Goal: Task Accomplishment & Management: Use online tool/utility

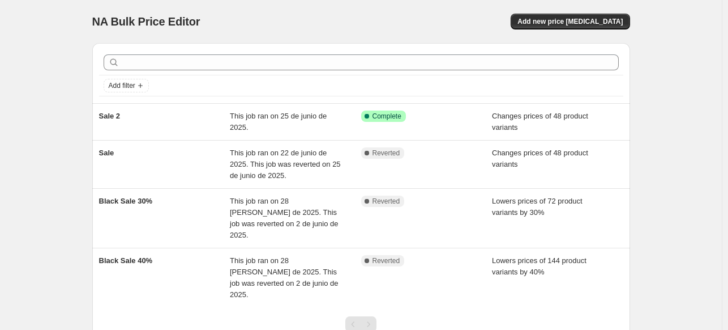
click at [297, 29] on div "NA Bulk Price Editor" at bounding box center [221, 22] width 259 height 16
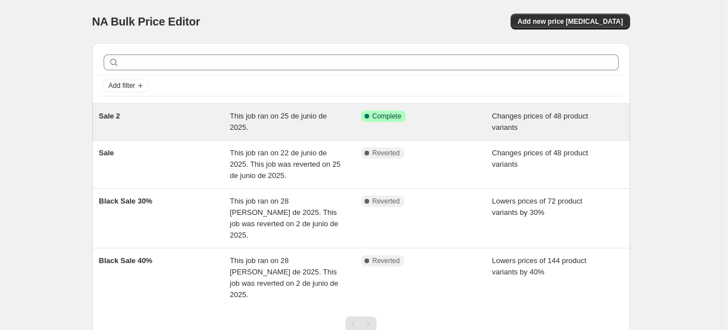
click at [281, 123] on div "This job ran on 25 de junio de 2025." at bounding box center [295, 121] width 131 height 23
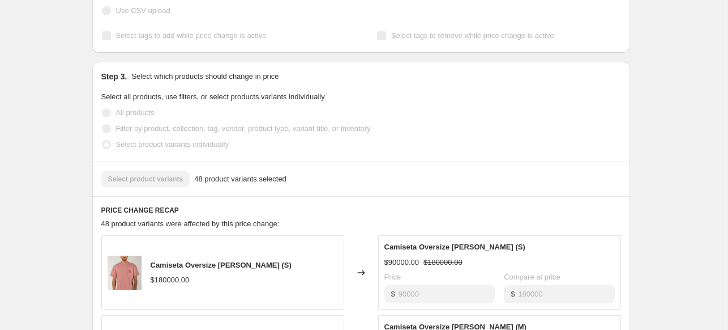
click at [710, 172] on div "Sale 2. This page is ready Sale 2 Success Complete Complete Price revert schedu…" at bounding box center [361, 262] width 722 height 1101
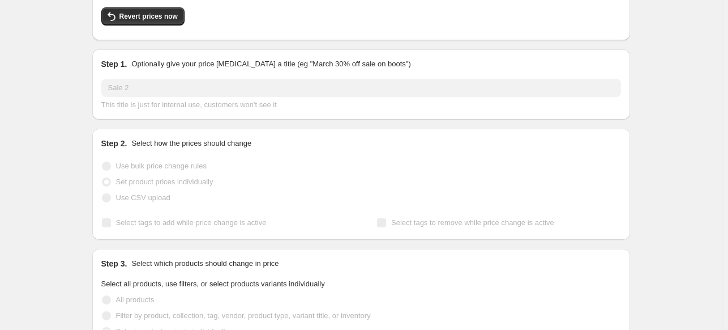
scroll to position [0, 0]
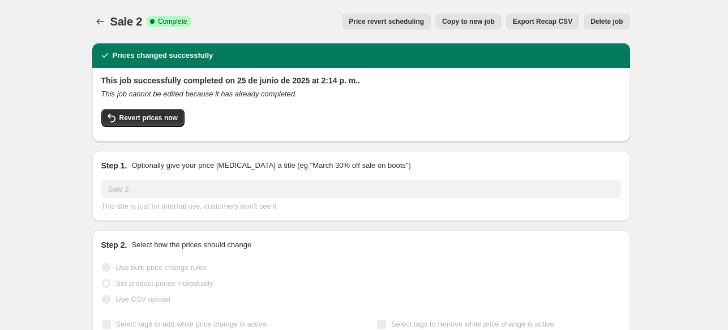
click at [104, 20] on icon "Price change jobs" at bounding box center [100, 21] width 11 height 11
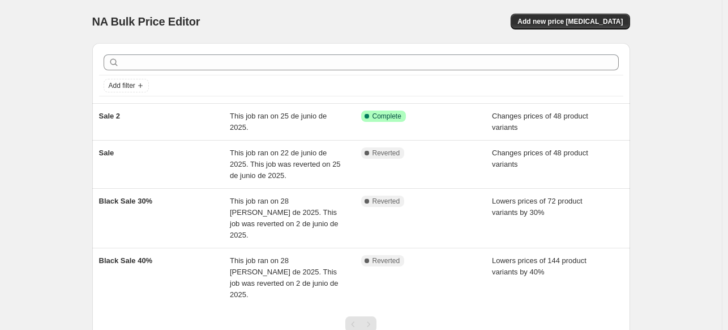
click at [666, 52] on div "NA Bulk Price Editor. This page is ready NA Bulk Price Editor Add new price [ME…" at bounding box center [361, 209] width 722 height 419
click at [672, 52] on div "NA Bulk Price Editor. This page is ready NA Bulk Price Editor Add new price [ME…" at bounding box center [361, 209] width 722 height 419
click at [383, 43] on div "Add filter" at bounding box center [361, 73] width 538 height 60
click at [575, 27] on button "Add new price [MEDICAL_DATA]" at bounding box center [570, 22] width 119 height 16
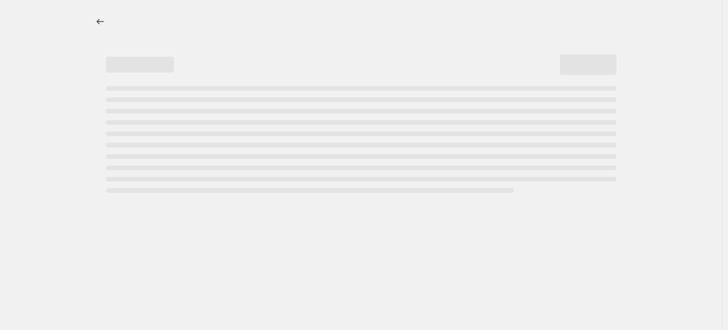
select select "percentage"
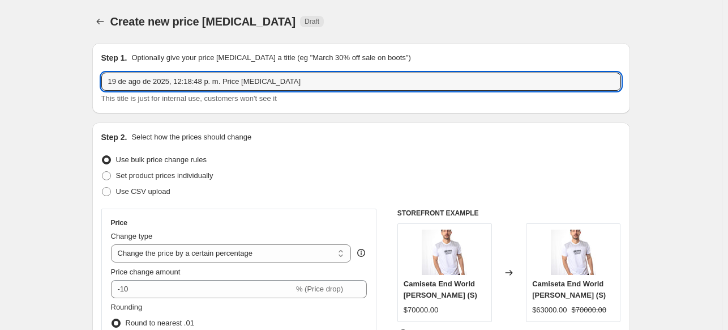
drag, startPoint x: 328, startPoint y: 89, endPoint x: 85, endPoint y: 85, distance: 242.9
type input "SALE 19 AGTO"
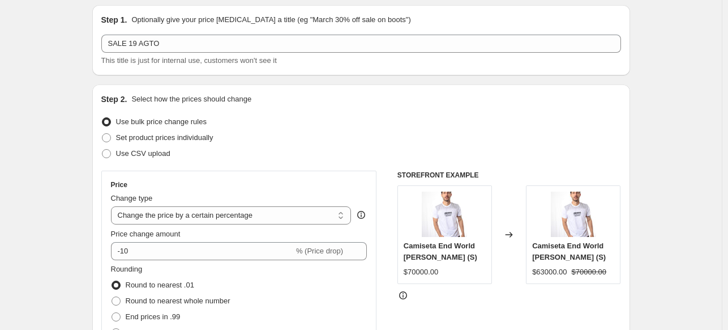
scroll to position [57, 0]
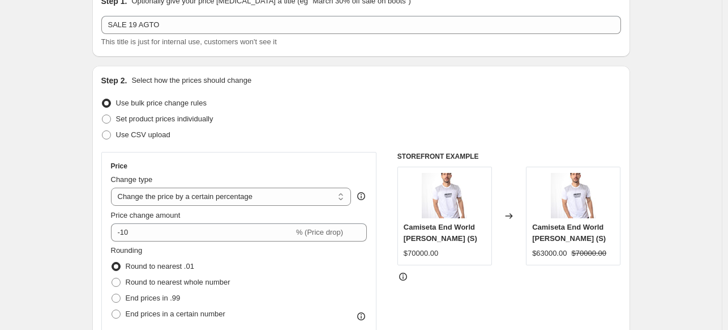
click at [166, 117] on span "Set product prices individually" at bounding box center [164, 118] width 97 height 8
click at [102, 115] on input "Set product prices individually" at bounding box center [102, 114] width 1 height 1
radio input "true"
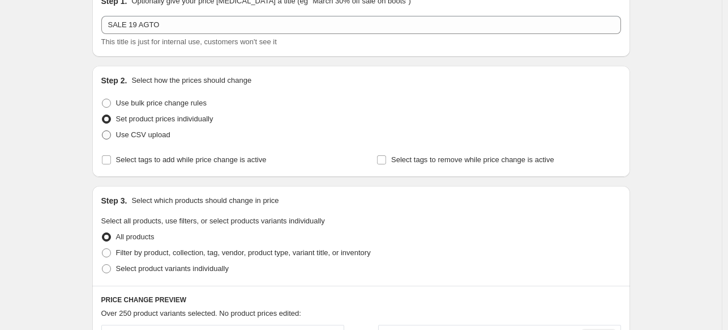
click at [166, 132] on span "Use CSV upload" at bounding box center [143, 134] width 54 height 8
click at [102, 131] on input "Use CSV upload" at bounding box center [102, 130] width 1 height 1
radio input "true"
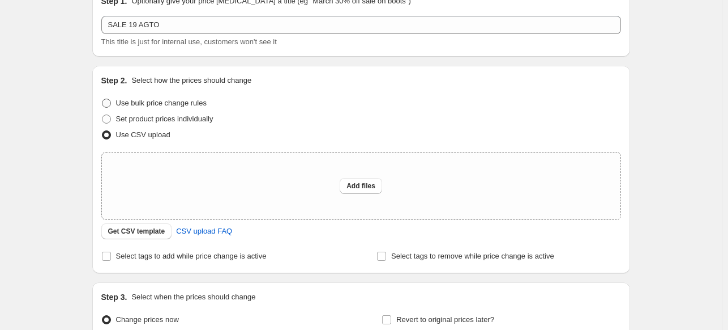
click at [194, 100] on span "Use bulk price change rules" at bounding box center [161, 103] width 91 height 8
click at [102, 99] on input "Use bulk price change rules" at bounding box center [102, 99] width 1 height 1
radio input "true"
select select "percentage"
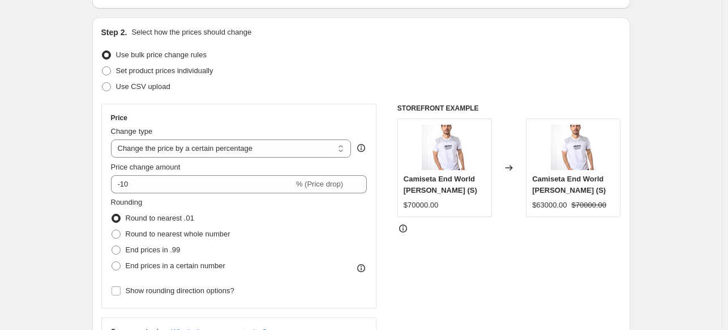
scroll to position [170, 0]
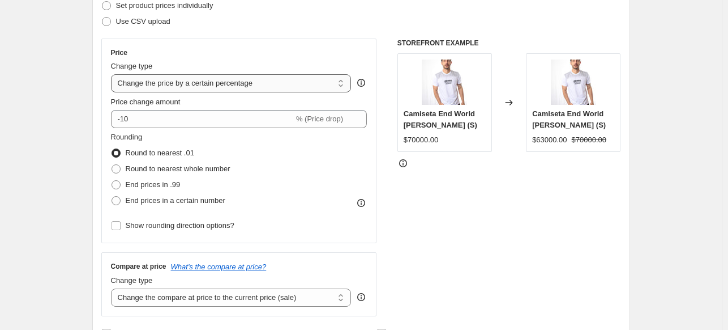
click at [300, 83] on select "Change the price to a certain amount Change the price by a certain amount Chang…" at bounding box center [231, 83] width 241 height 18
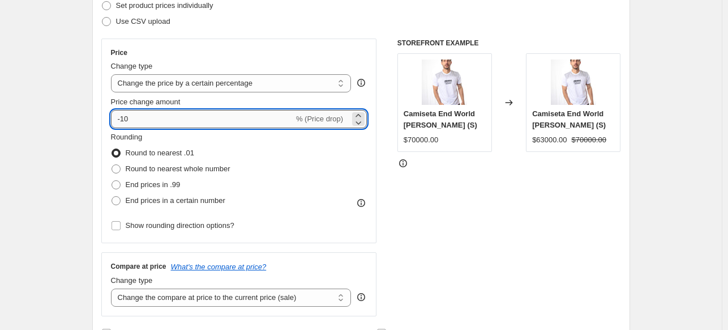
click at [270, 117] on input "-10" at bounding box center [202, 119] width 183 height 18
type input "-1"
type input "-30"
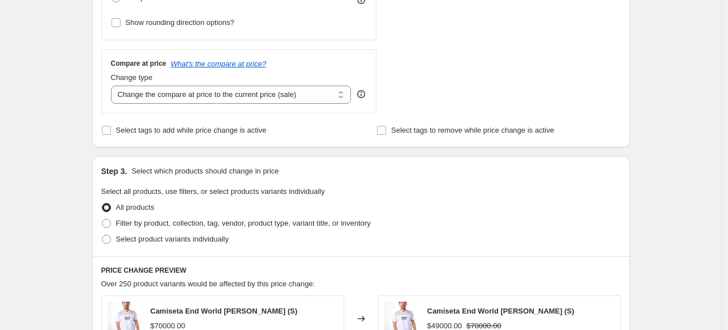
scroll to position [396, 0]
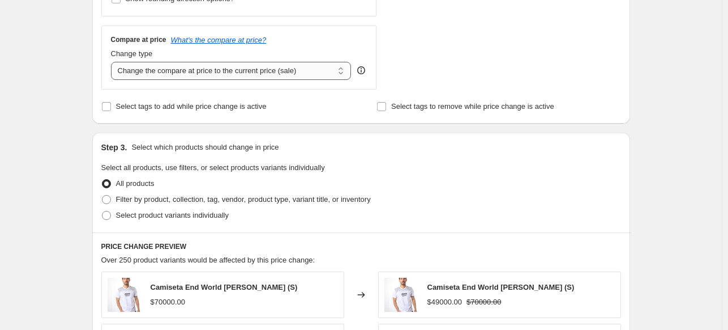
click at [206, 71] on select "Change the compare at price to the current price (sale) Change the compare at p…" at bounding box center [231, 71] width 241 height 18
click at [59, 91] on div "Create new price [MEDICAL_DATA]. This page is ready Create new price [MEDICAL_D…" at bounding box center [361, 170] width 722 height 1132
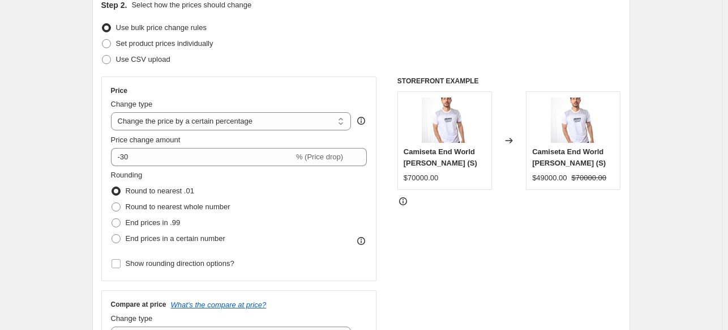
scroll to position [113, 0]
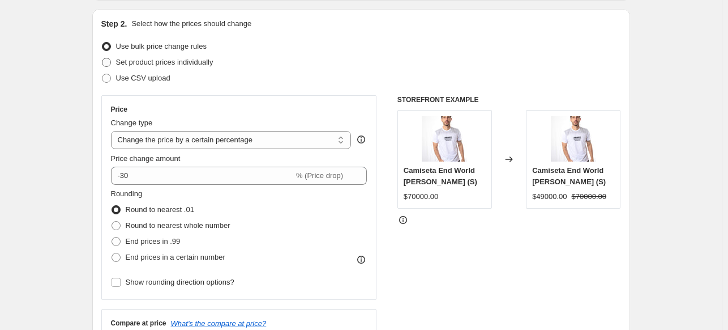
click at [147, 64] on span "Set product prices individually" at bounding box center [164, 62] width 97 height 8
click at [102, 58] on input "Set product prices individually" at bounding box center [102, 58] width 1 height 1
radio input "true"
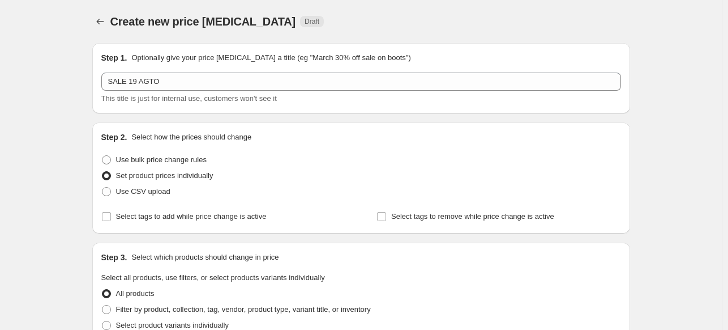
scroll to position [57, 0]
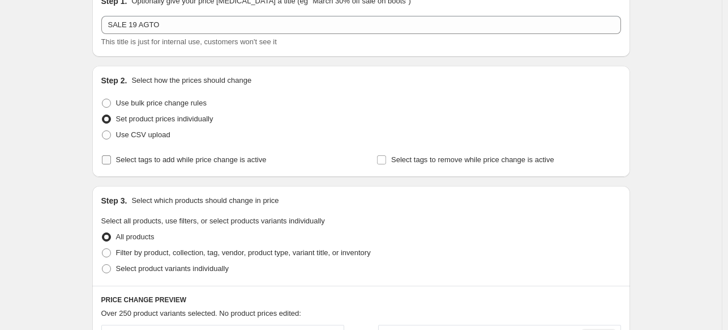
click at [236, 163] on span "Select tags to add while price change is active" at bounding box center [191, 159] width 151 height 8
click at [111, 163] on input "Select tags to add while price change is active" at bounding box center [106, 159] width 9 height 9
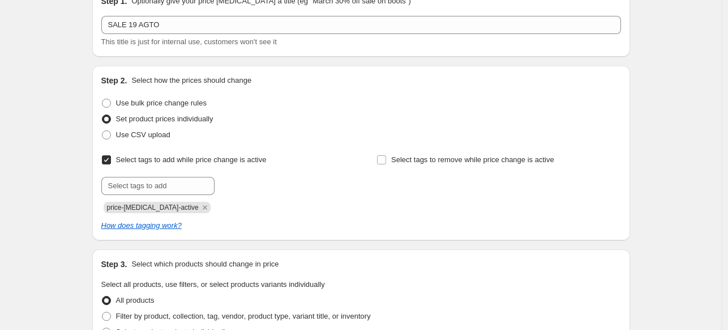
click at [236, 162] on span "Select tags to add while price change is active" at bounding box center [191, 159] width 151 height 8
click at [111, 162] on input "Select tags to add while price change is active" at bounding box center [106, 159] width 9 height 9
checkbox input "false"
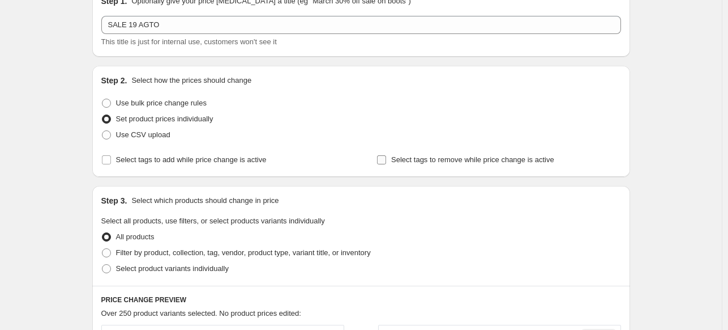
click at [421, 159] on span "Select tags to remove while price change is active" at bounding box center [472, 159] width 163 height 8
click at [386, 159] on input "Select tags to remove while price change is active" at bounding box center [381, 159] width 9 height 9
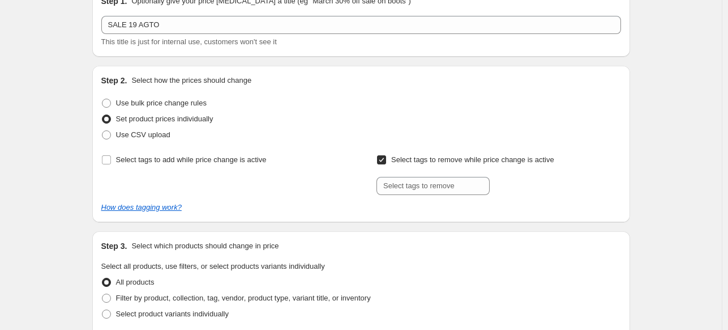
click at [421, 159] on span "Select tags to remove while price change is active" at bounding box center [472, 159] width 163 height 8
click at [386, 159] on input "Select tags to remove while price change is active" at bounding box center [381, 159] width 9 height 9
checkbox input "false"
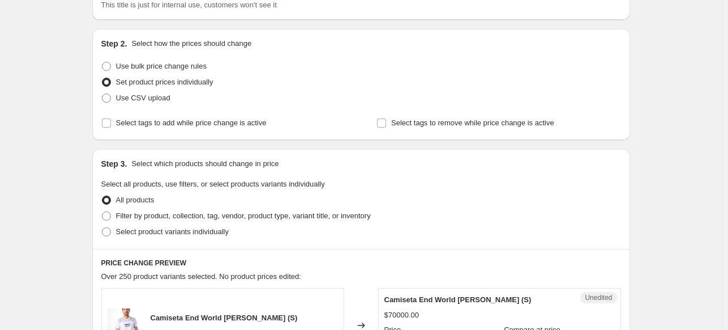
scroll to position [113, 0]
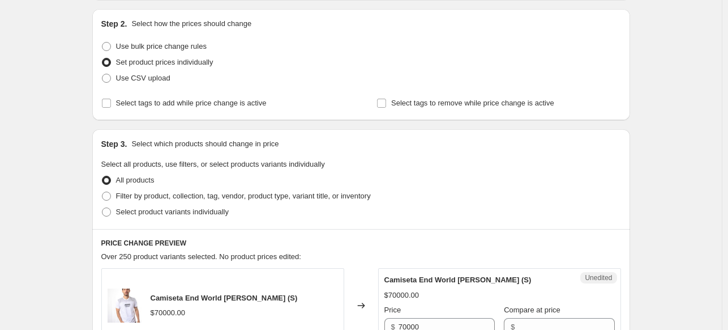
click at [186, 194] on span "Filter by product, collection, tag, vendor, product type, variant title, or inv…" at bounding box center [243, 195] width 255 height 8
click at [102, 192] on input "Filter by product, collection, tag, vendor, product type, variant title, or inv…" at bounding box center [102, 191] width 1 height 1
radio input "true"
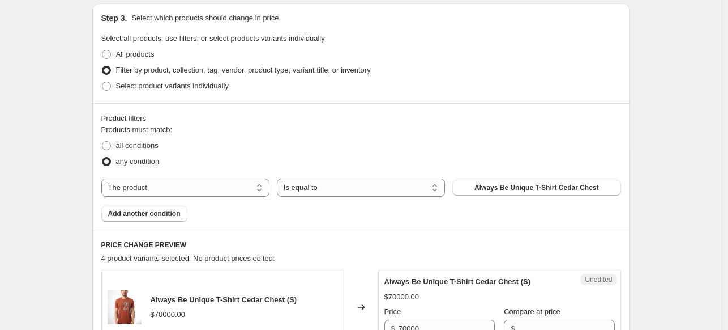
scroll to position [283, 0]
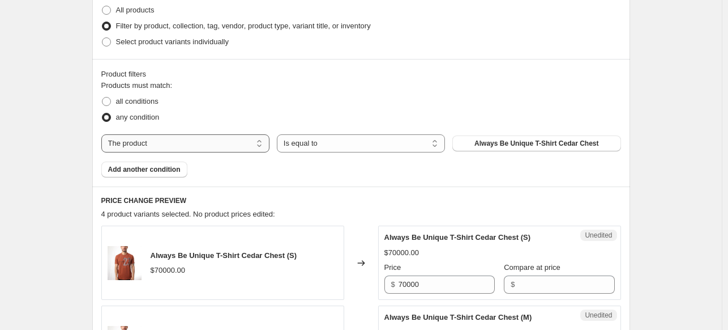
click at [229, 141] on select "The product The product's collection The product's tag The product's vendor The…" at bounding box center [185, 143] width 168 height 18
click at [392, 144] on select "Is equal to Is not equal to" at bounding box center [361, 143] width 168 height 18
click at [516, 97] on div "all conditions" at bounding box center [361, 101] width 520 height 16
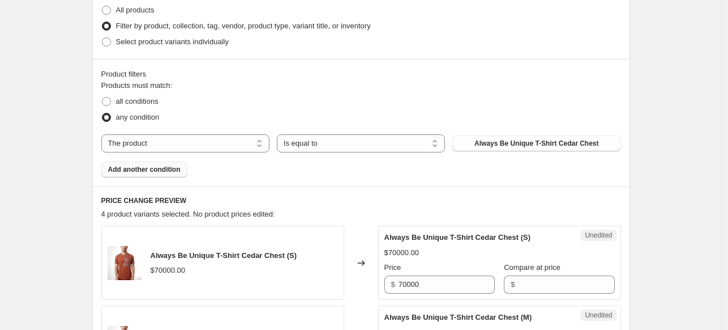
click at [143, 171] on span "Add another condition" at bounding box center [144, 169] width 72 height 9
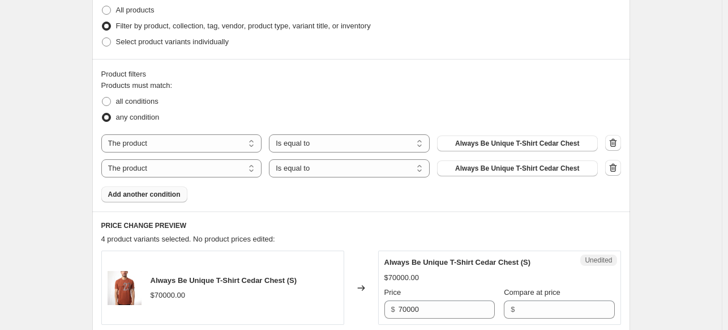
click at [170, 194] on span "Add another condition" at bounding box center [144, 194] width 72 height 9
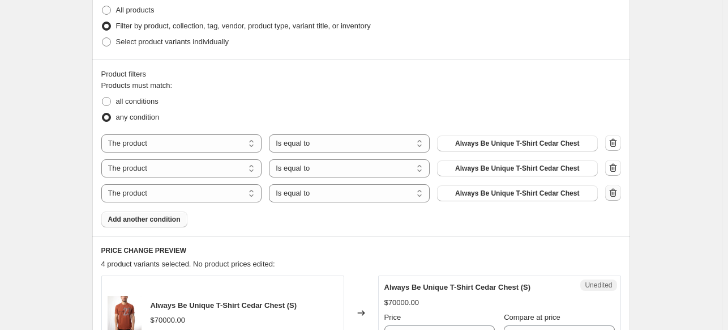
click at [621, 195] on button "button" at bounding box center [613, 193] width 16 height 16
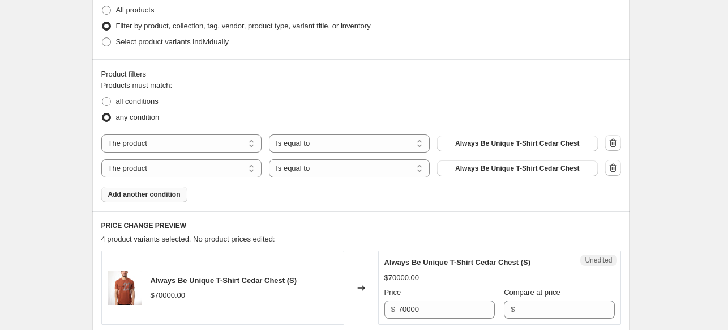
click at [617, 172] on icon "button" at bounding box center [612, 168] width 7 height 8
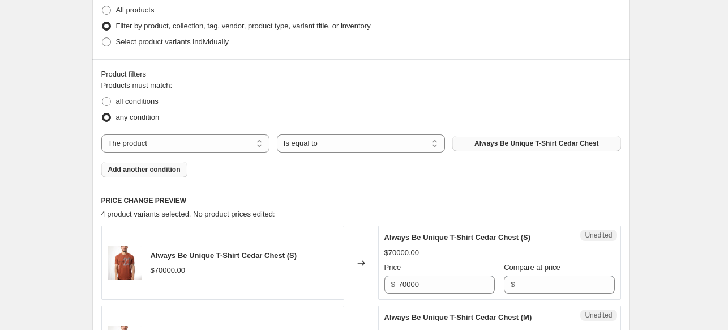
click at [522, 147] on span "Always Be Unique T-Shirt Cedar Chest" at bounding box center [536, 143] width 124 height 9
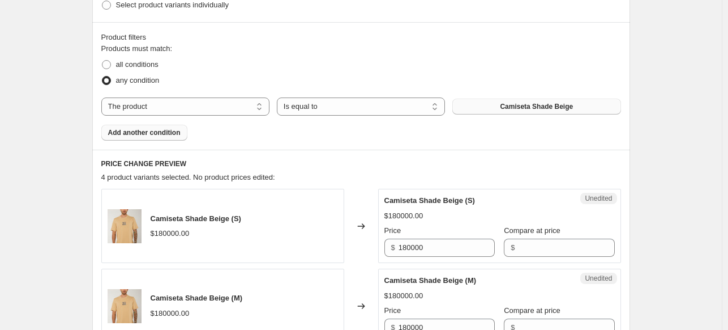
scroll to position [340, 0]
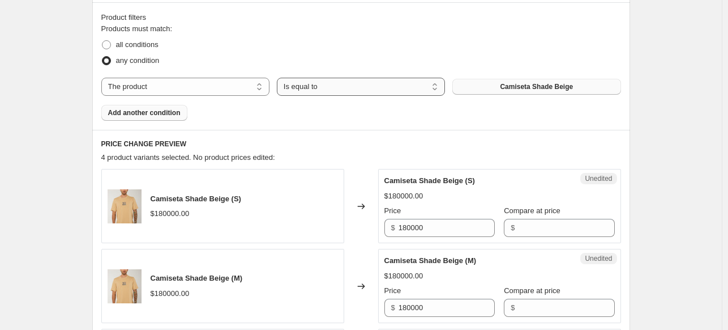
click at [401, 88] on select "Is equal to Is not equal to" at bounding box center [361, 87] width 168 height 18
click at [413, 122] on div "Product filters Products must match: all conditions any condition The product T…" at bounding box center [361, 65] width 538 height 127
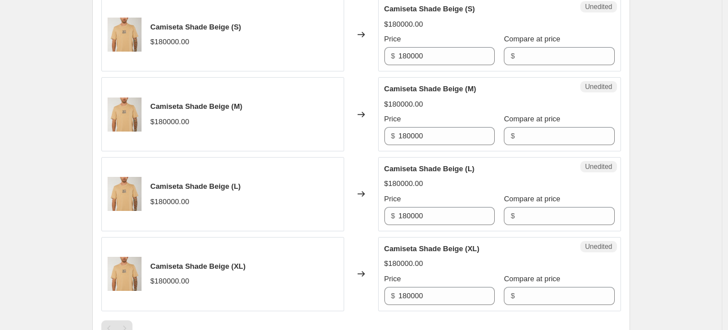
scroll to position [453, 0]
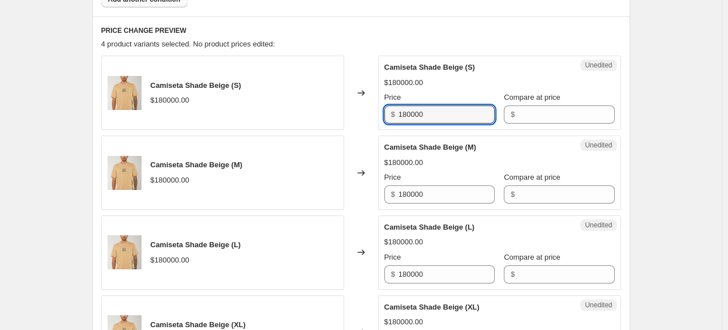
drag, startPoint x: 462, startPoint y: 113, endPoint x: 353, endPoint y: 110, distance: 108.7
click at [353, 110] on div "Camiseta Shade Beige (S) $180000.00 Changed to Unedited Camiseta Shade Beige (S…" at bounding box center [361, 92] width 520 height 74
click at [572, 108] on input "Compare at price" at bounding box center [566, 114] width 96 height 18
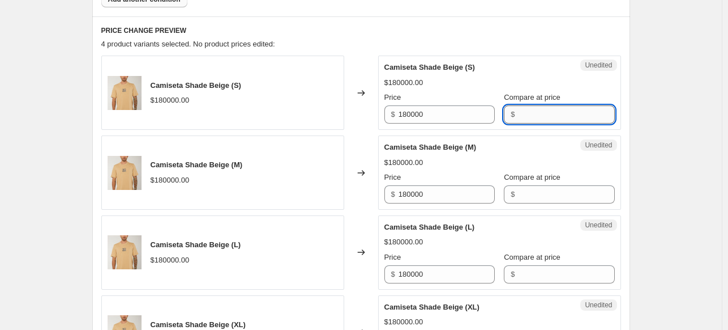
paste input "180000"
type input "180000"
click at [476, 114] on input "180000" at bounding box center [447, 114] width 96 height 18
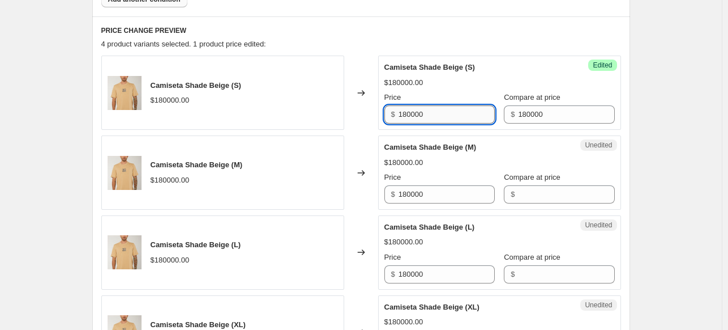
click at [476, 114] on input "180000" at bounding box center [447, 114] width 96 height 18
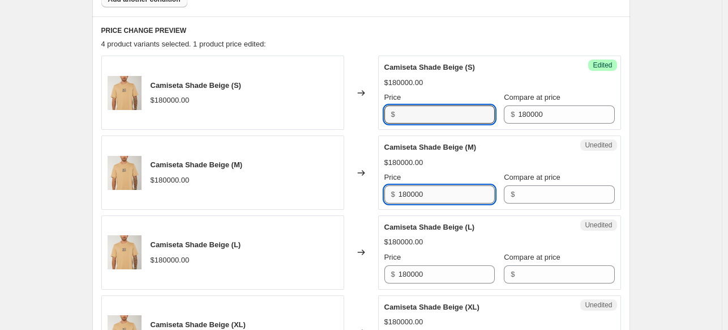
type input "180000"
click at [435, 194] on input "180000" at bounding box center [447, 194] width 96 height 18
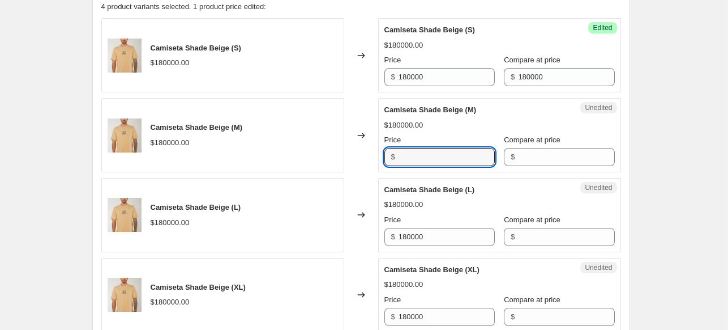
scroll to position [510, 0]
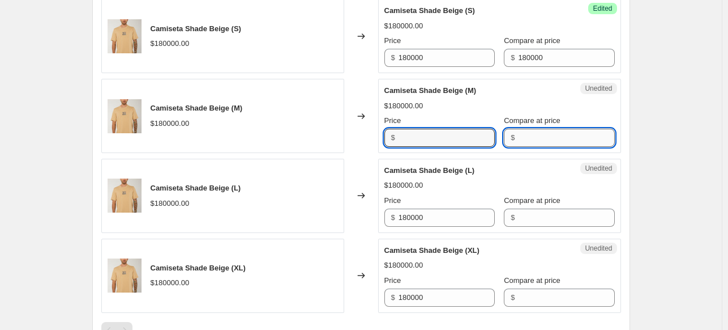
type input "180000"
click at [537, 130] on input "Compare at price" at bounding box center [566, 138] width 96 height 18
paste input "180000"
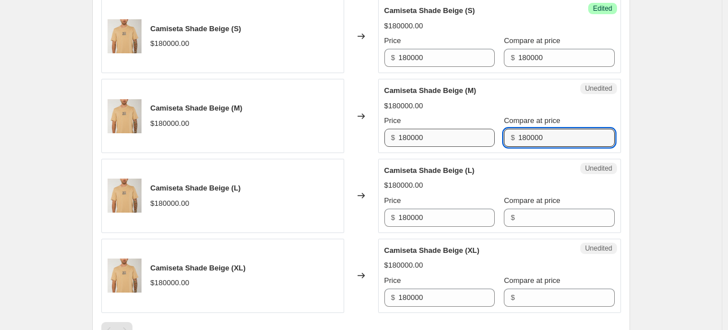
type input "180000"
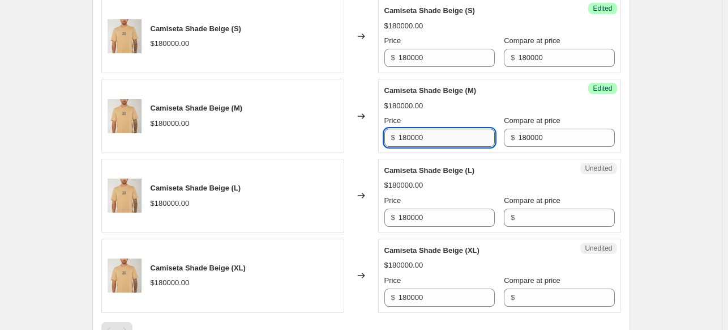
click at [442, 141] on input "180000" at bounding box center [447, 138] width 96 height 18
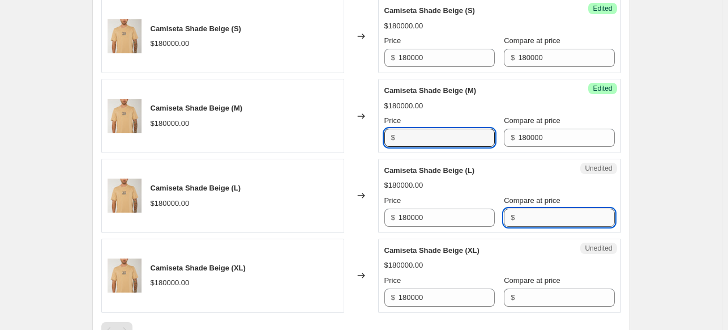
type input "180000"
click at [527, 211] on input "Compare at price" at bounding box center [566, 217] width 96 height 18
paste input "180000"
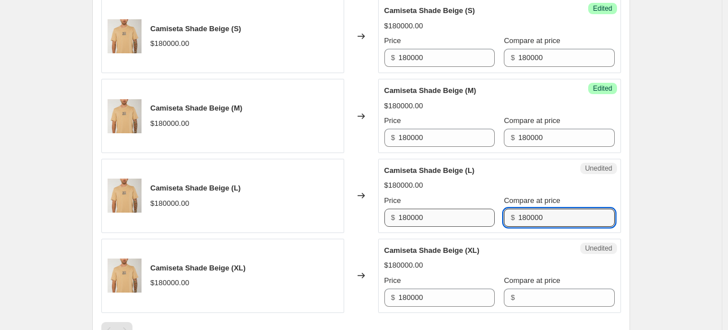
type input "180000"
click at [477, 216] on input "180000" at bounding box center [447, 217] width 96 height 18
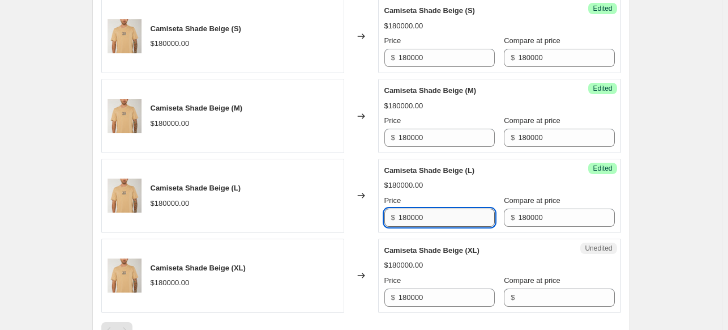
click at [477, 216] on input "180000" at bounding box center [447, 217] width 96 height 18
type input "180000"
click at [566, 301] on input "Compare at price" at bounding box center [566, 297] width 96 height 18
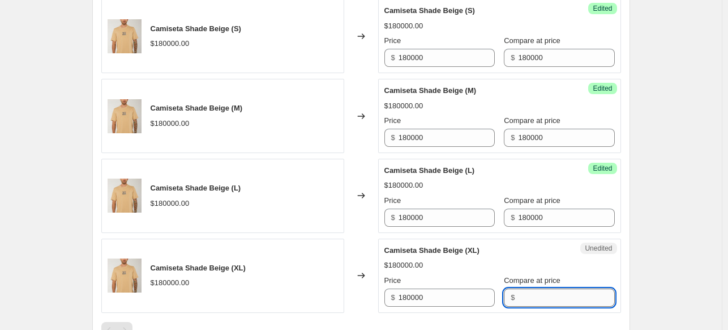
paste input "180000"
type input "180000"
click at [448, 293] on input "180000" at bounding box center [447, 297] width 96 height 18
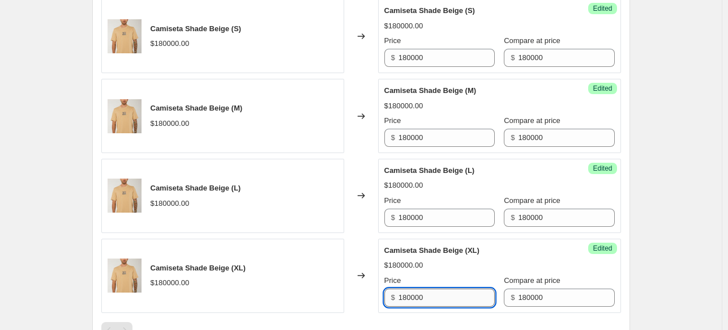
click at [448, 293] on input "180000" at bounding box center [447, 297] width 96 height 18
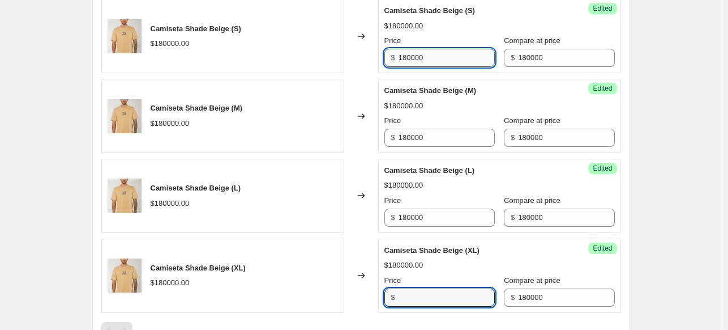
type input "180000"
click at [430, 53] on input "180000" at bounding box center [447, 58] width 96 height 18
type input "126000"
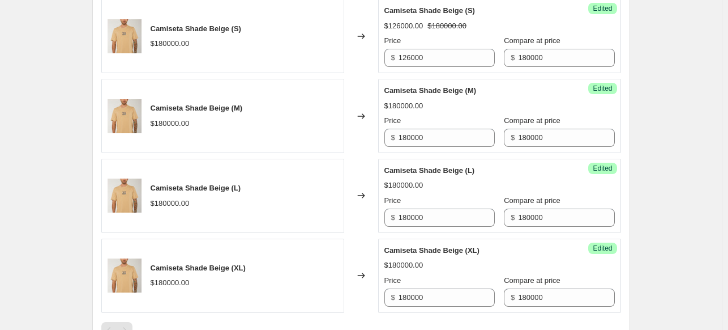
click at [444, 36] on div "Price" at bounding box center [439, 40] width 110 height 11
click at [449, 138] on input "180000" at bounding box center [447, 138] width 96 height 18
click at [430, 135] on input "126000" at bounding box center [447, 138] width 96 height 18
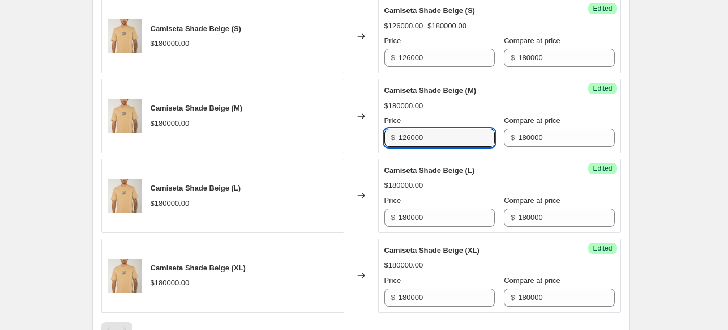
type input "126000"
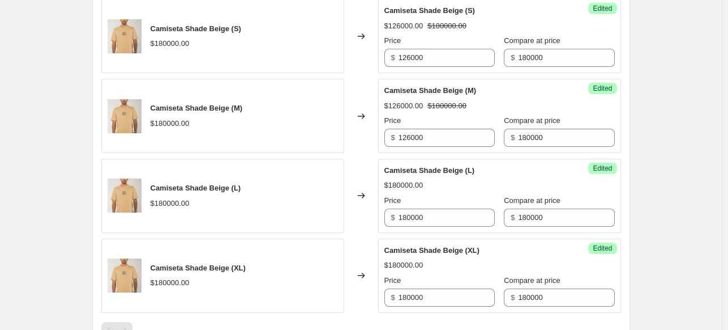
click at [431, 193] on div "Camiseta Shade Beige (L) $180000.00 Price $ 180000 Compare at price $ 180000" at bounding box center [499, 196] width 230 height 62
click at [432, 218] on input "180000" at bounding box center [447, 217] width 96 height 18
paste input "26"
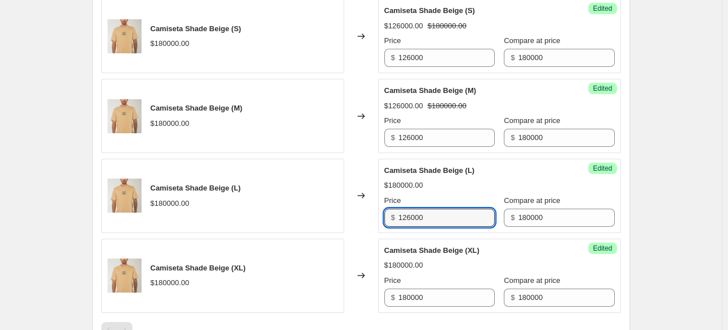
type input "126000"
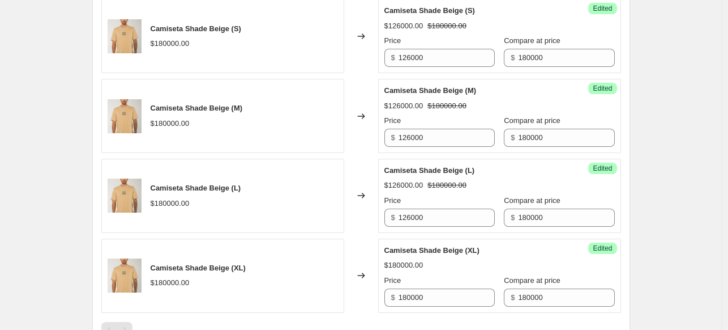
click at [438, 242] on div "Success Edited Camiseta Shade Beige (XL) $180000.00 Price $ 180000 Compare at p…" at bounding box center [499, 275] width 243 height 74
click at [447, 299] on input "180000" at bounding box center [447, 297] width 96 height 18
paste input "26"
type input "126000"
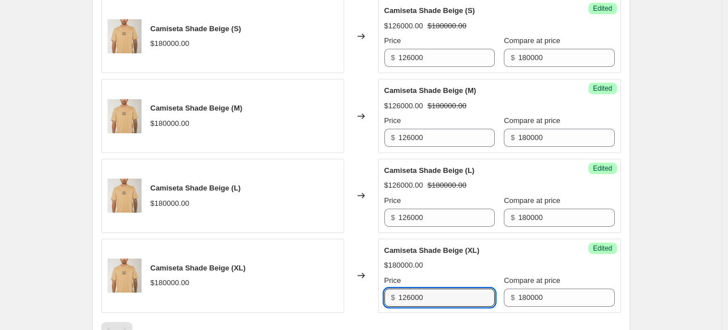
click at [464, 263] on div "$180000.00" at bounding box center [499, 264] width 230 height 11
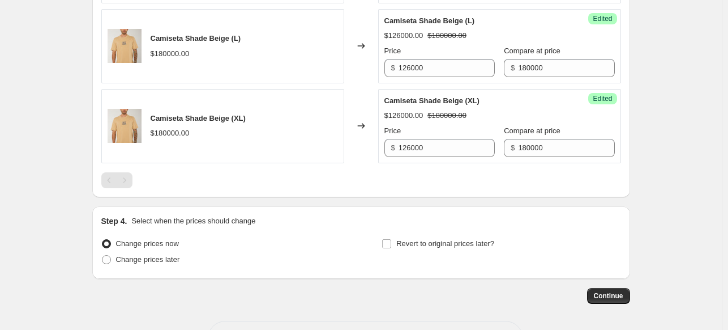
scroll to position [700, 0]
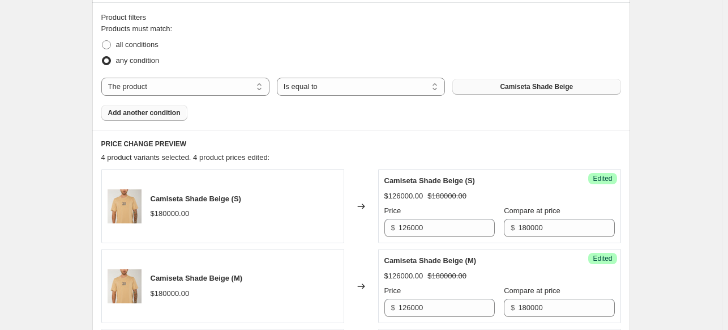
scroll to position [283, 0]
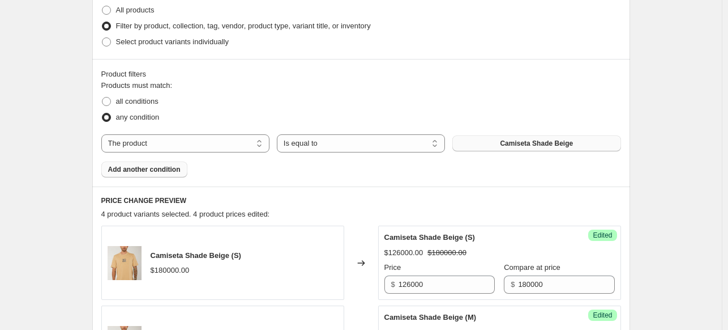
click at [658, 164] on div "Create new price [MEDICAL_DATA]. This page is ready Create new price [MEDICAL_D…" at bounding box center [361, 233] width 722 height 1032
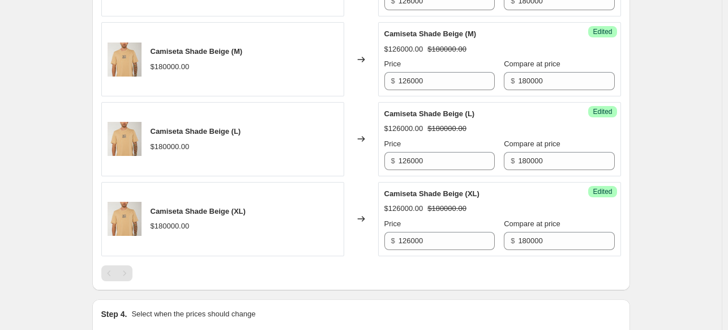
scroll to position [396, 0]
